Goal: Information Seeking & Learning: Compare options

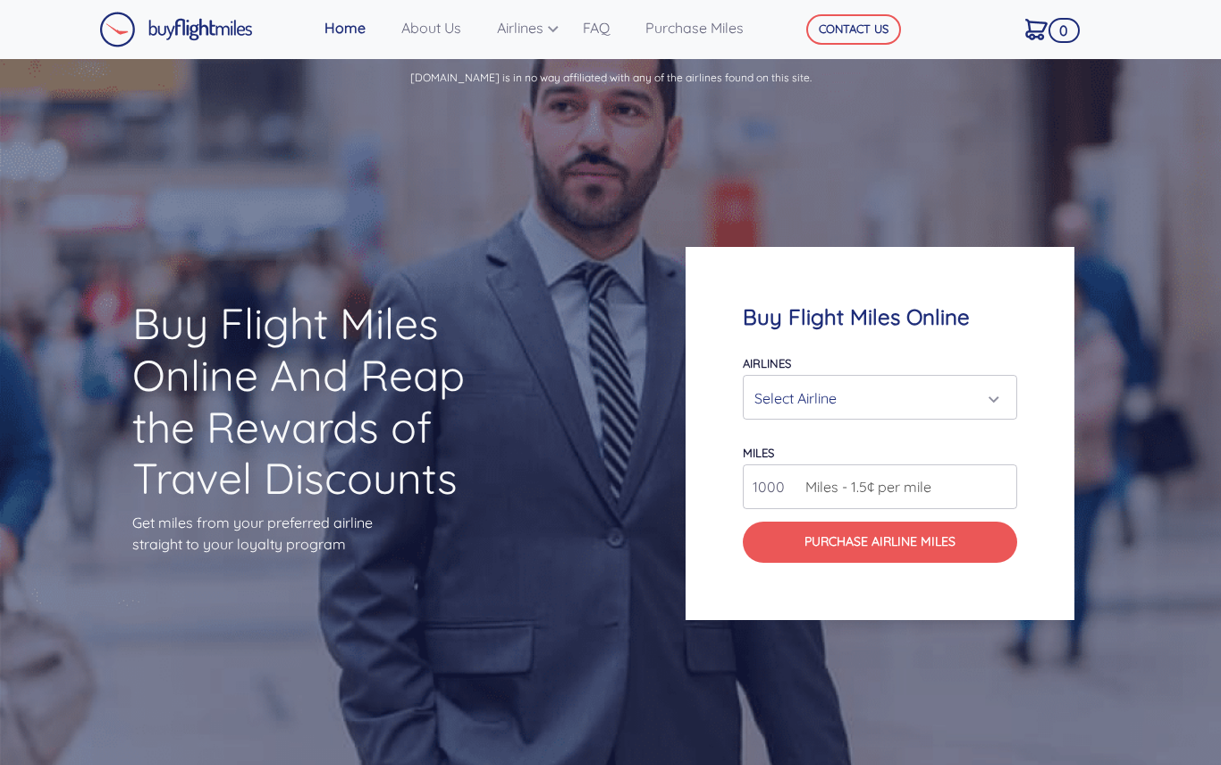
click at [1005, 412] on div "Select Airline" at bounding box center [880, 398] width 250 height 34
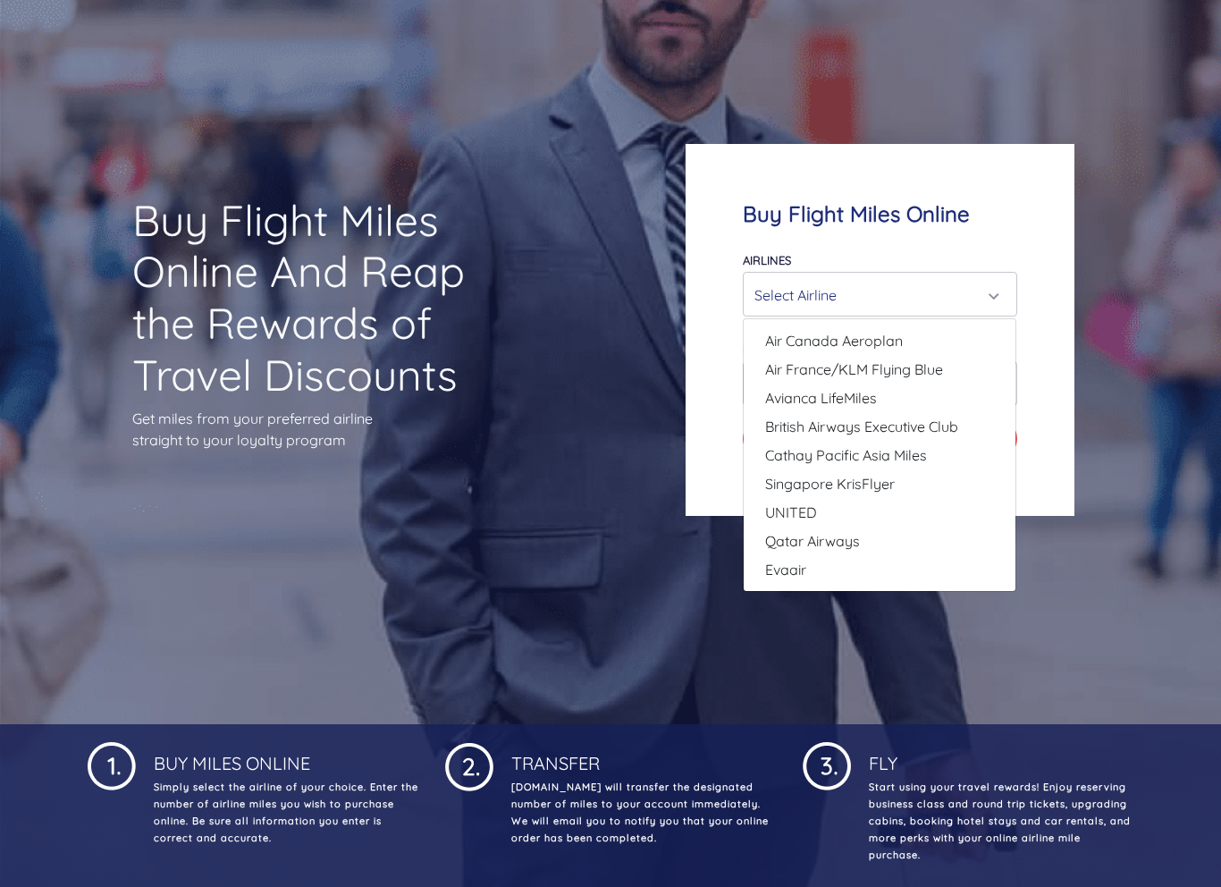
scroll to position [159, 0]
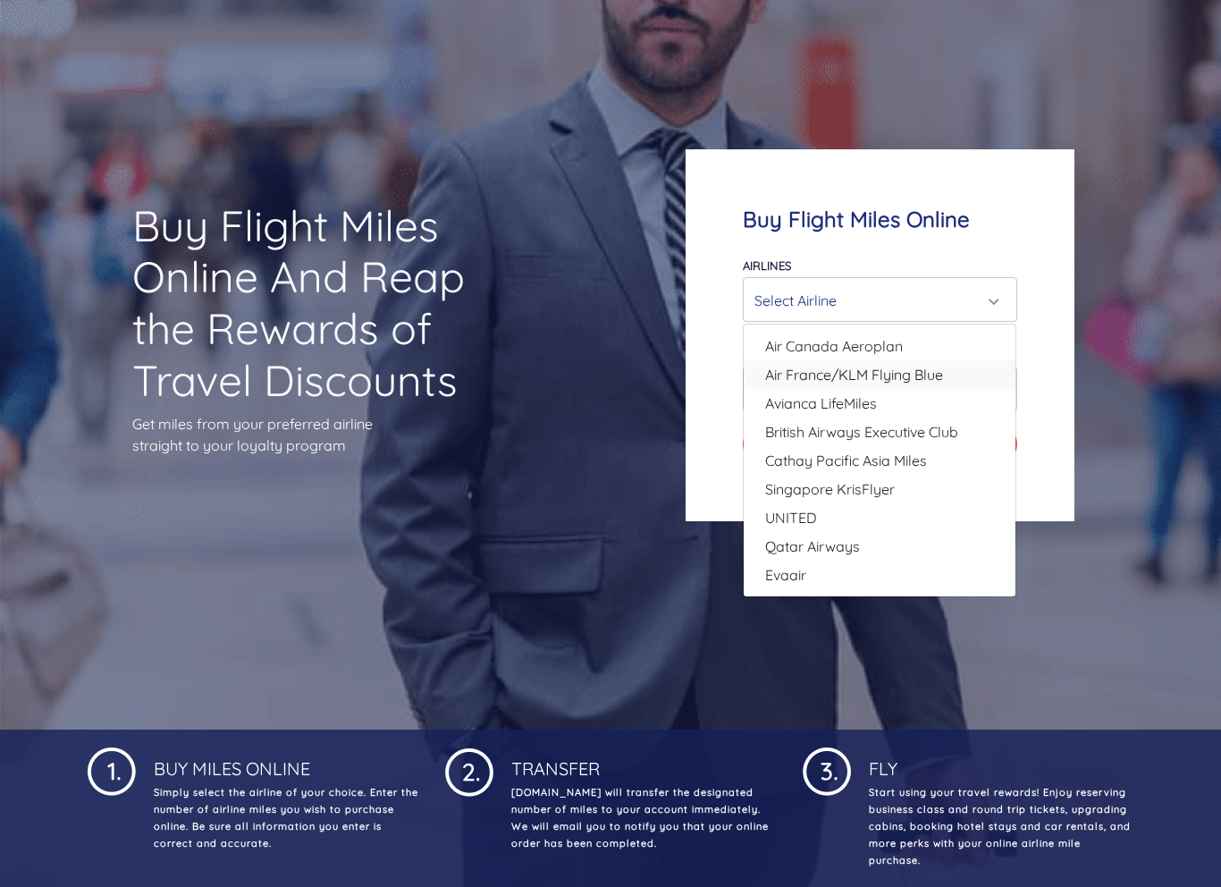
click at [839, 376] on span "Air France/KLM Flying Blue" at bounding box center [854, 374] width 178 height 21
select select "Air France/KLM Flying Blue"
type input "49000"
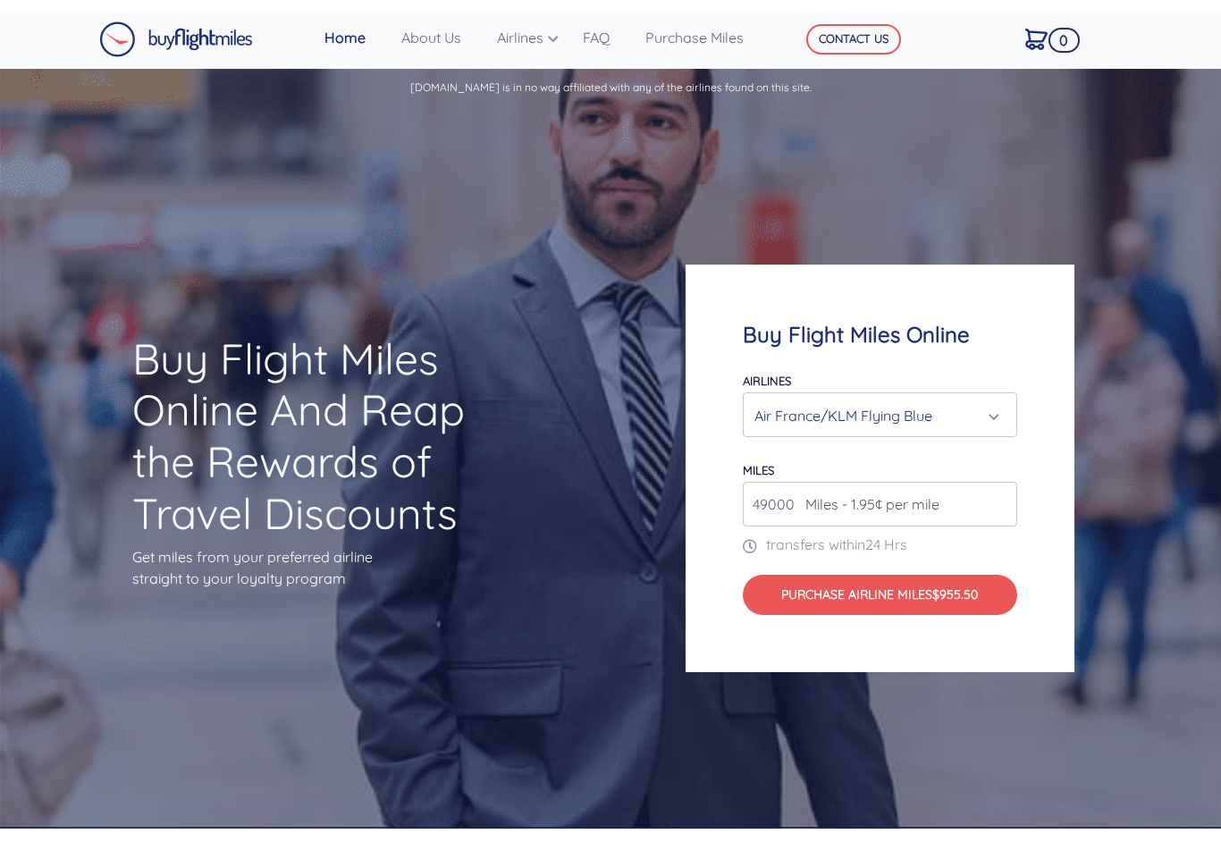
scroll to position [0, 0]
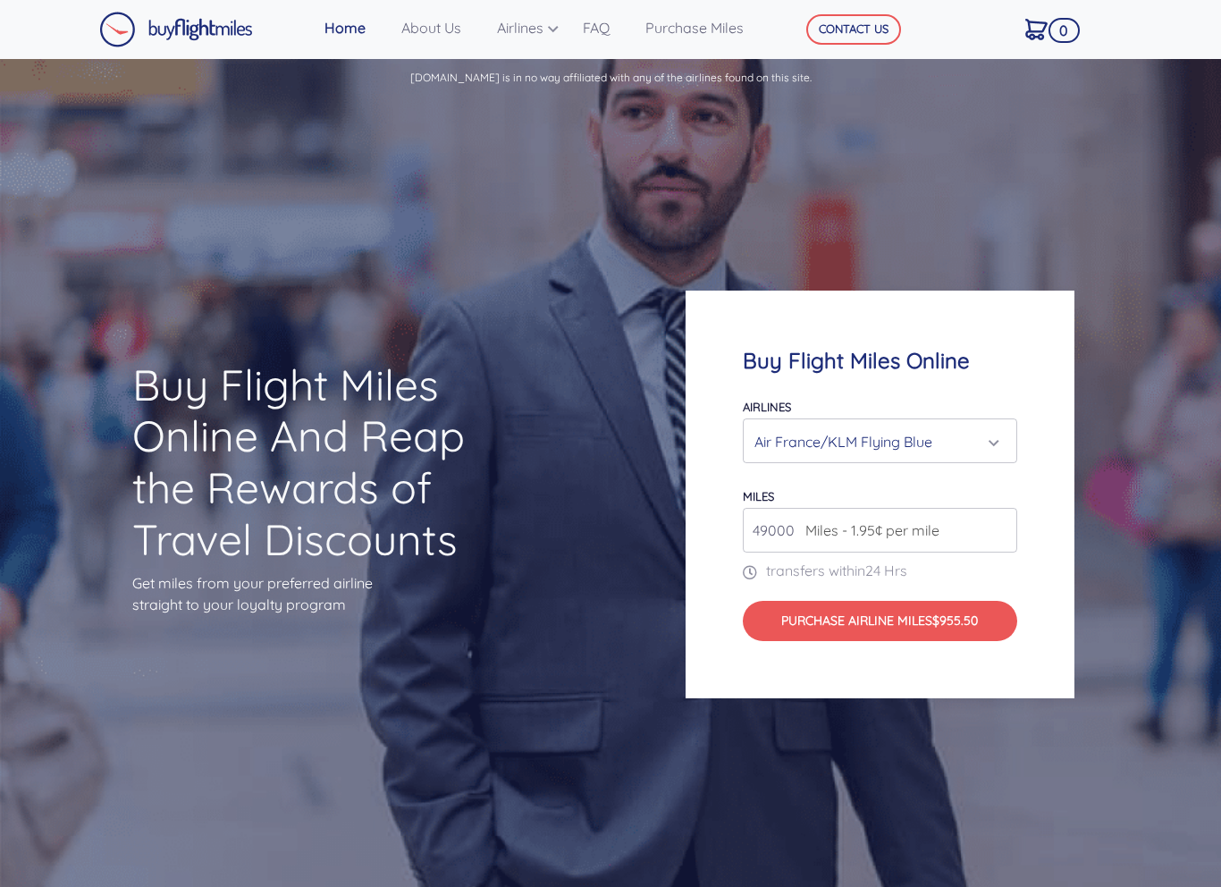
click at [994, 444] on div "Air France/KLM Flying Blue" at bounding box center [875, 442] width 240 height 34
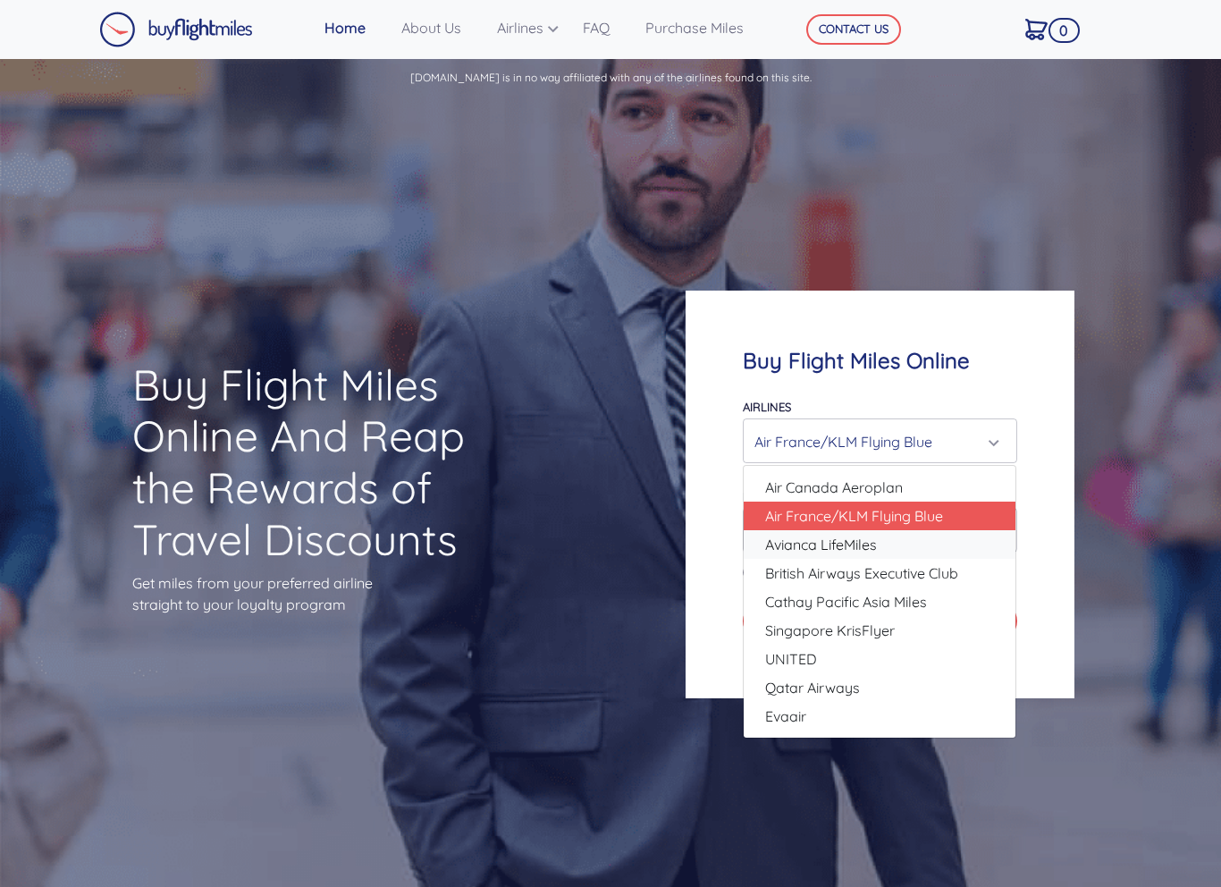
click at [815, 548] on span "Avianca LifeMiles" at bounding box center [821, 544] width 112 height 21
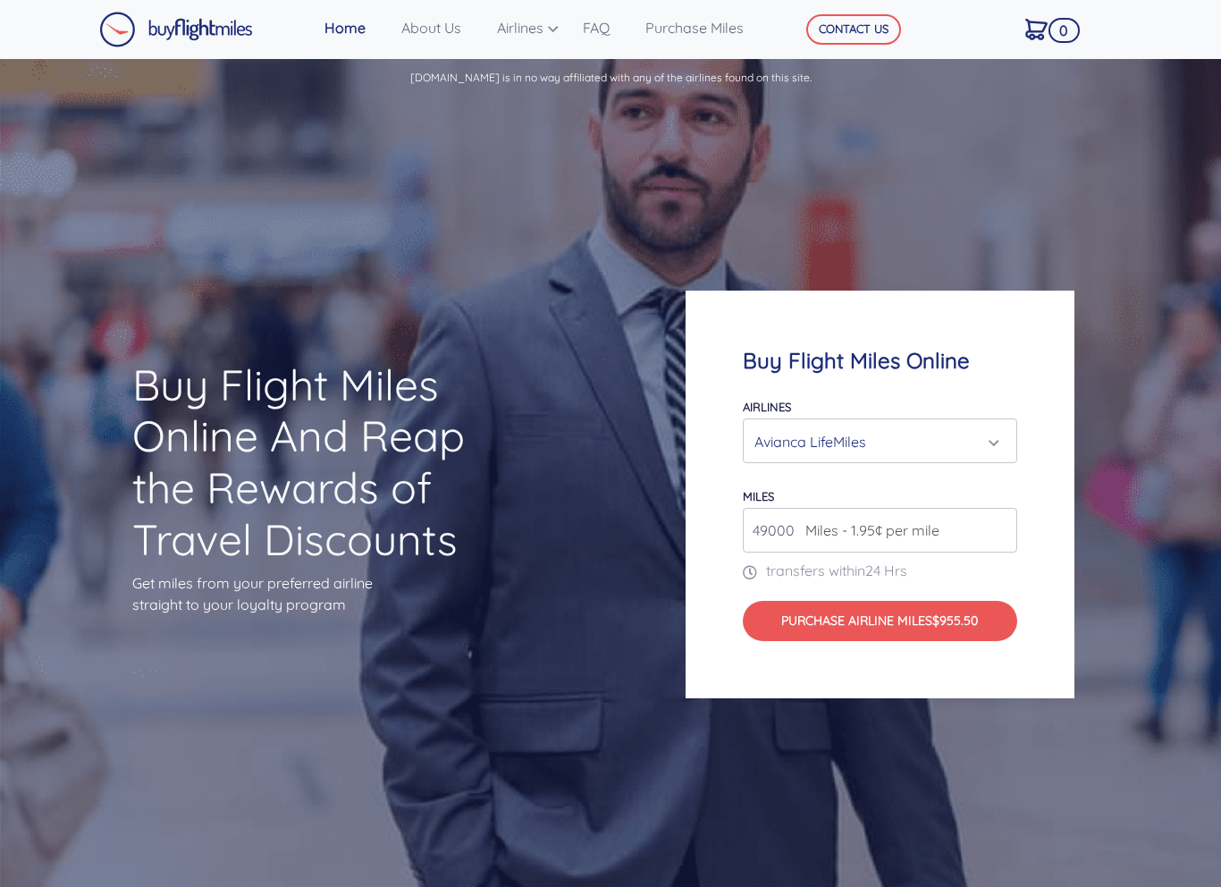
click at [790, 537] on input "49000" at bounding box center [880, 530] width 274 height 45
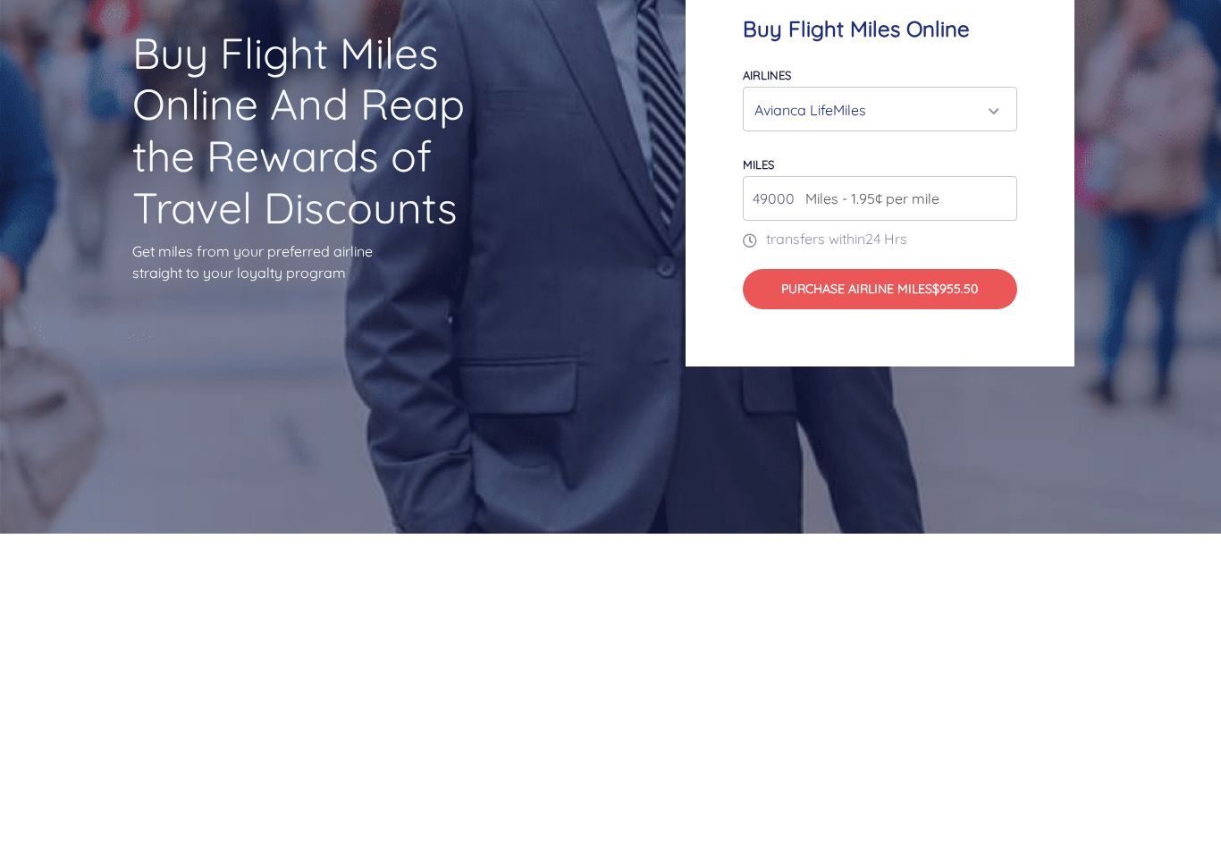
click at [581, 315] on div "Buy Flight Miles Online And Reap the Rewards of Travel Discounts Get miles from…" at bounding box center [610, 472] width 1221 height 744
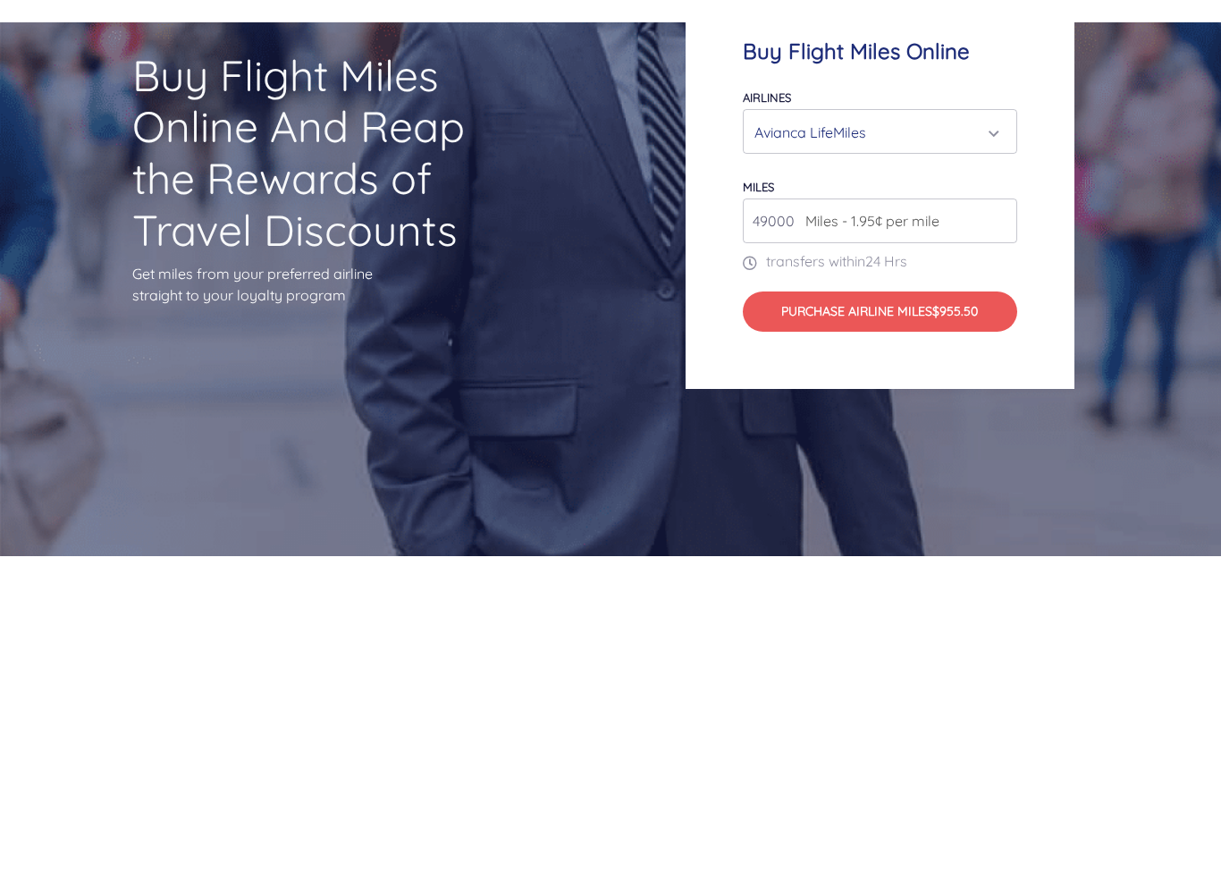
scroll to position [309, 0]
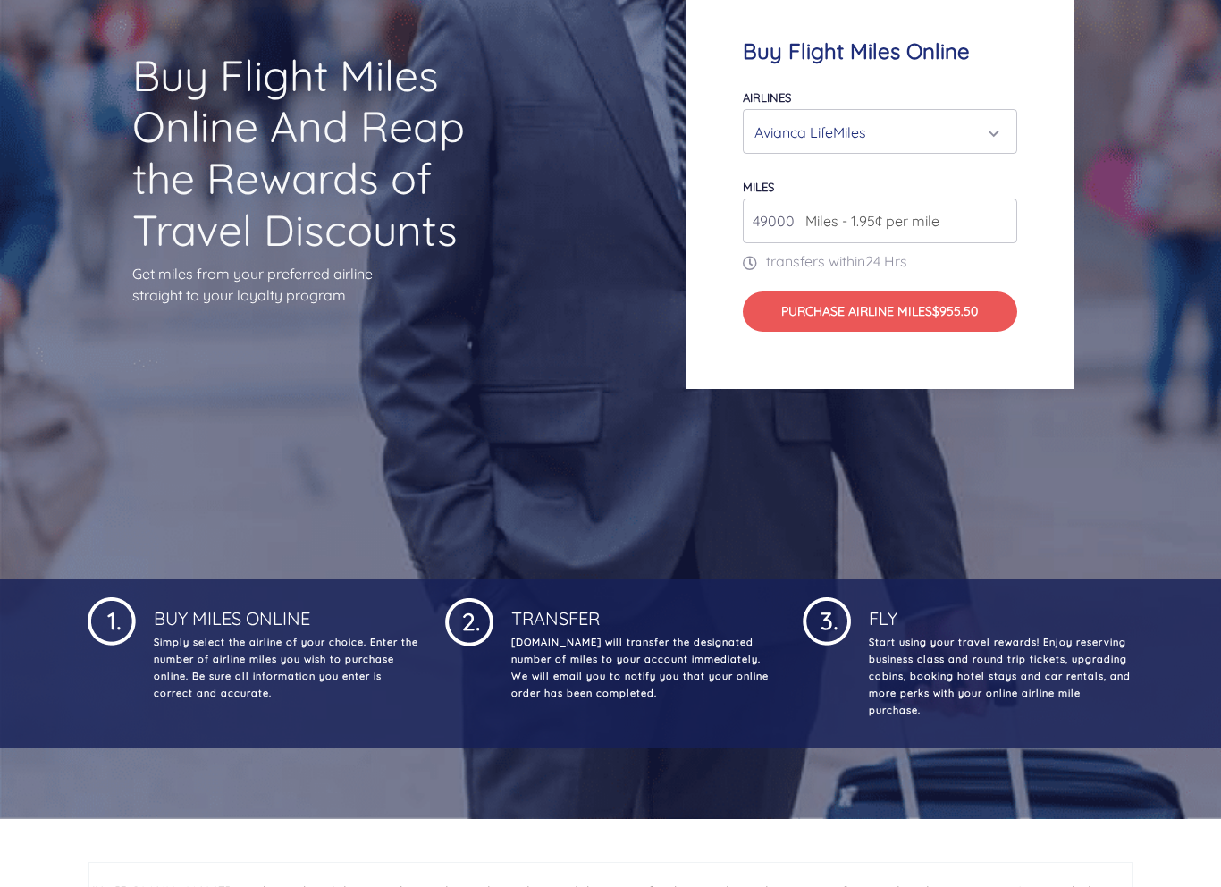
click at [1000, 137] on div "Avianca LifeMiles" at bounding box center [880, 132] width 250 height 34
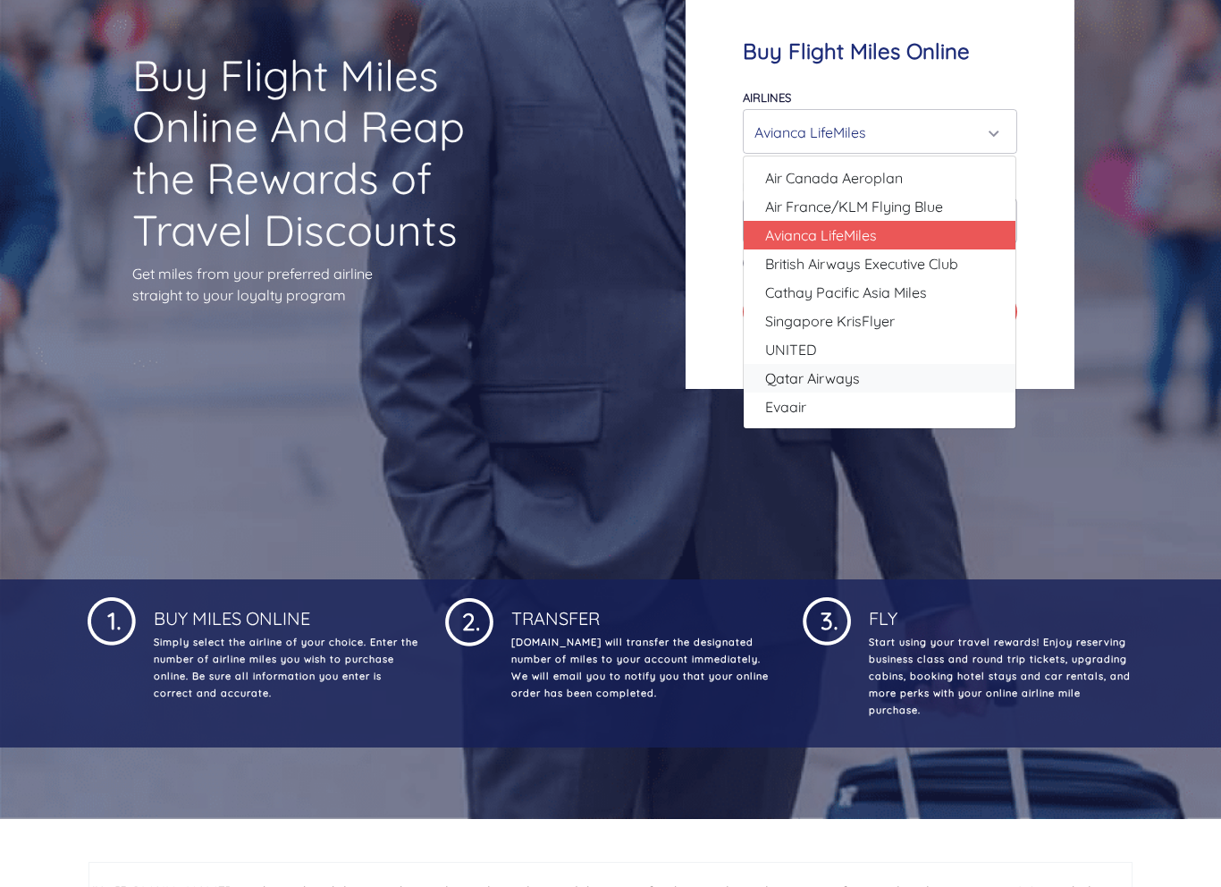
click at [830, 382] on span "Qatar Airways" at bounding box center [812, 378] width 95 height 21
select select "Qatar Airways"
type input "10000"
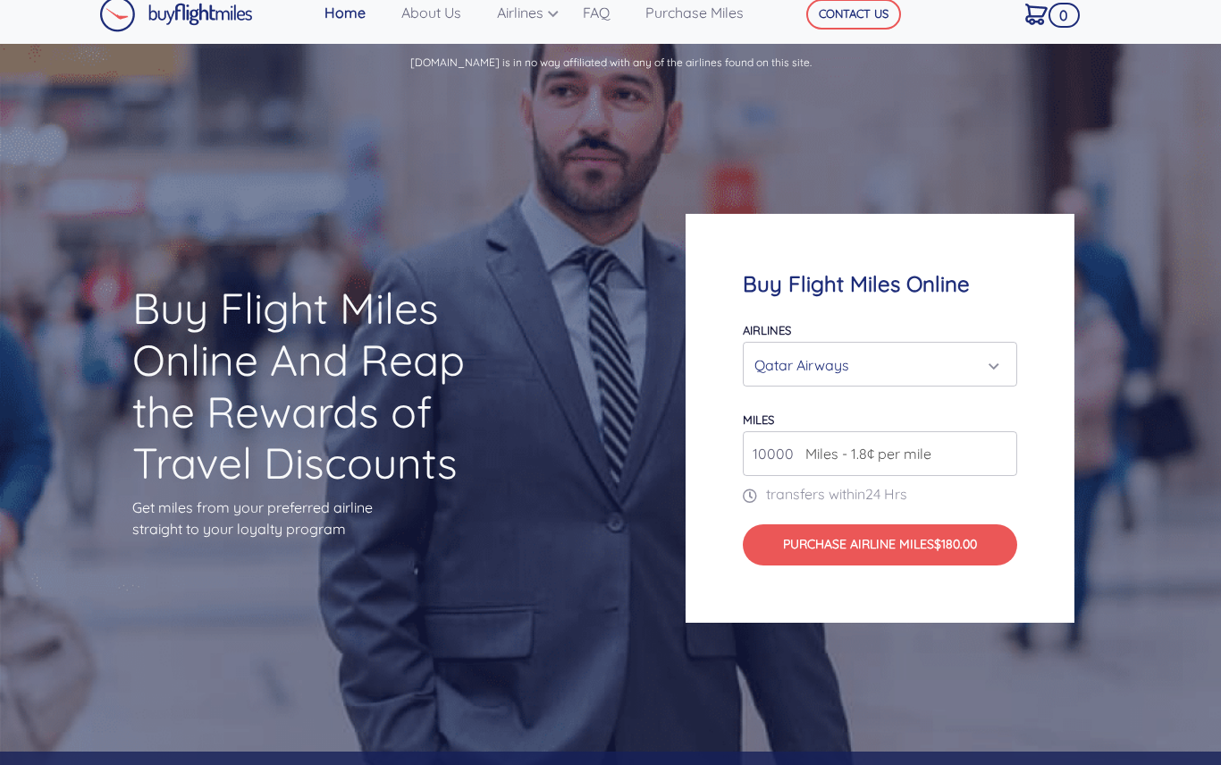
scroll to position [0, 0]
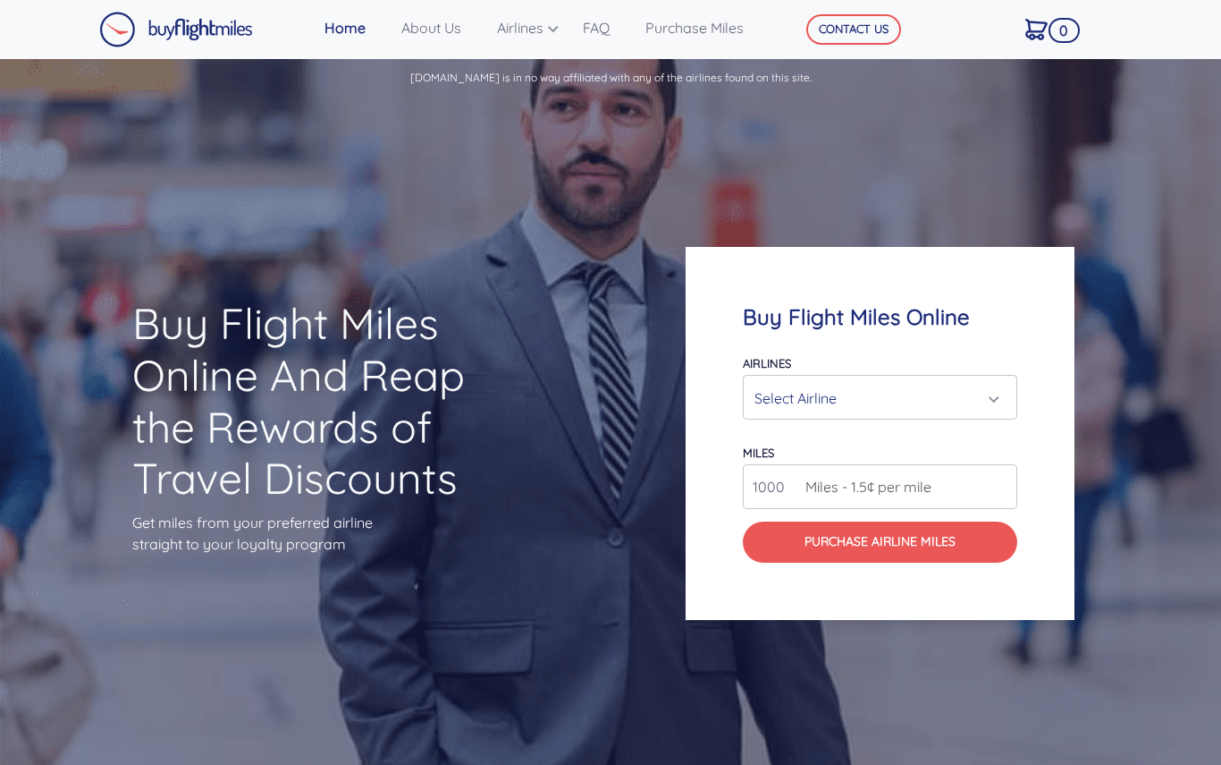
click at [867, 32] on button "CONTACT US" at bounding box center [854, 29] width 95 height 30
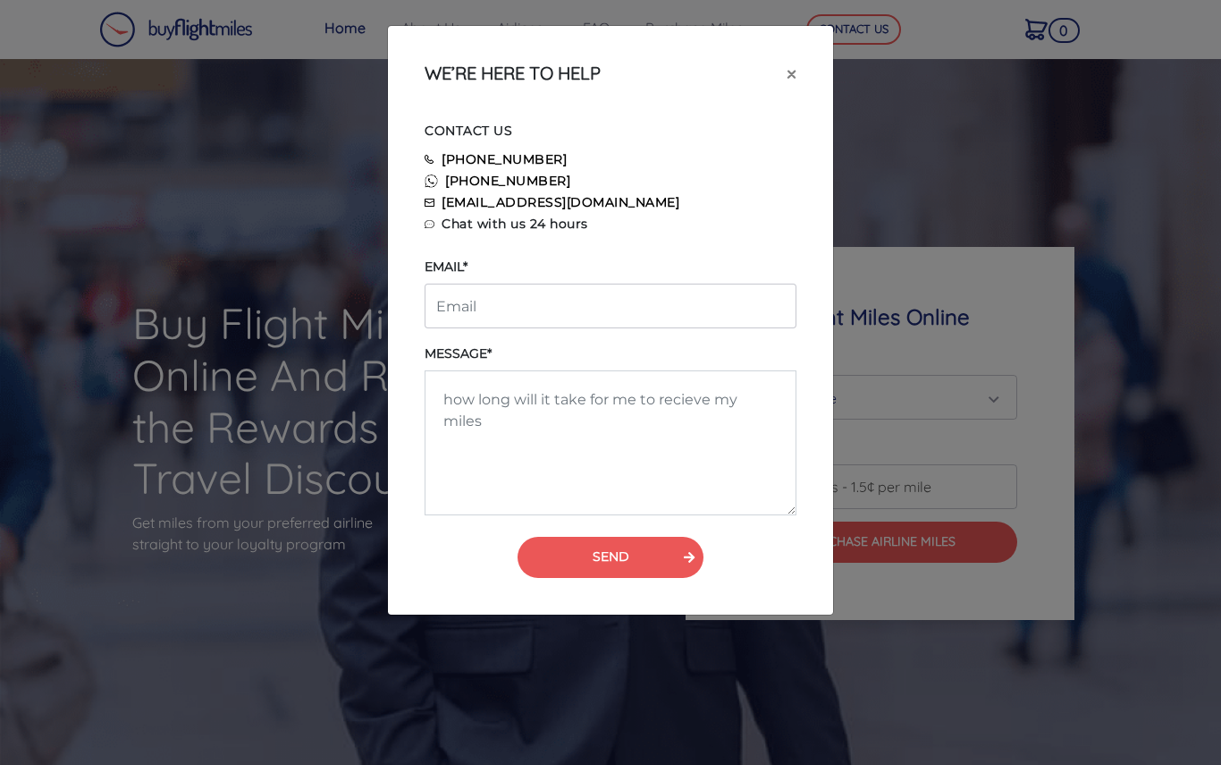
click at [238, 557] on div "WE’RE HERE TO HELP × CONTACT US [PHONE_NUMBER] [PHONE_NUMBER] [EMAIL_ADDRESS][D…" at bounding box center [610, 382] width 1221 height 765
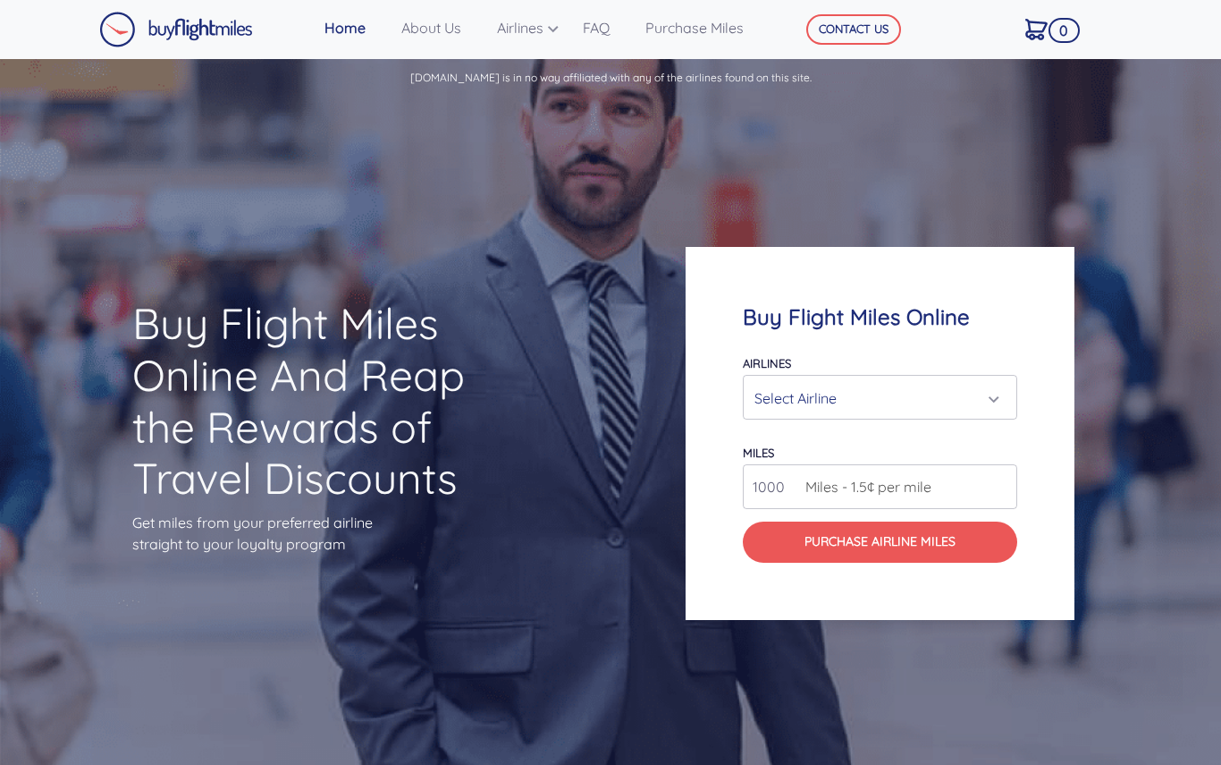
click at [1021, 38] on link "0" at bounding box center [1045, 29] width 55 height 38
